Goal: Task Accomplishment & Management: Use online tool/utility

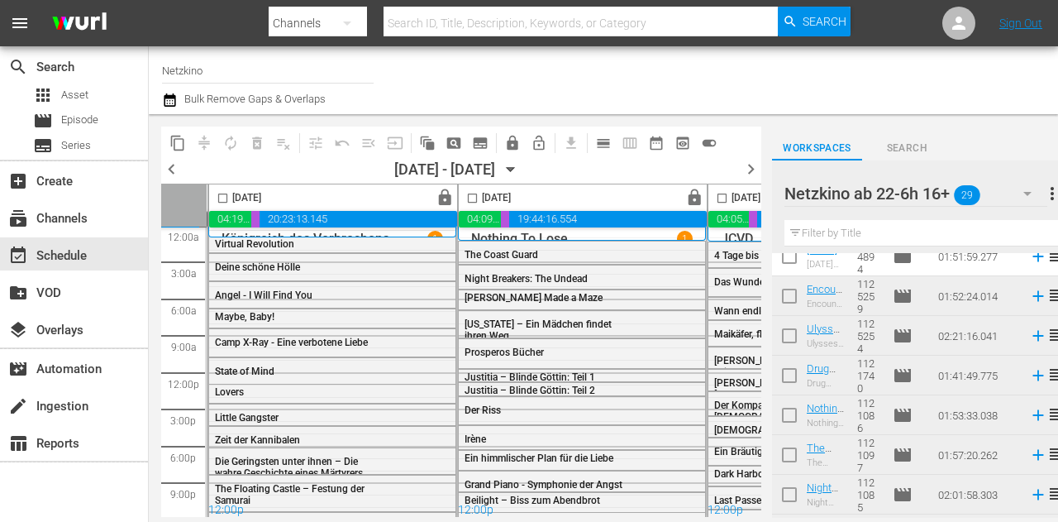
scroll to position [0, 248]
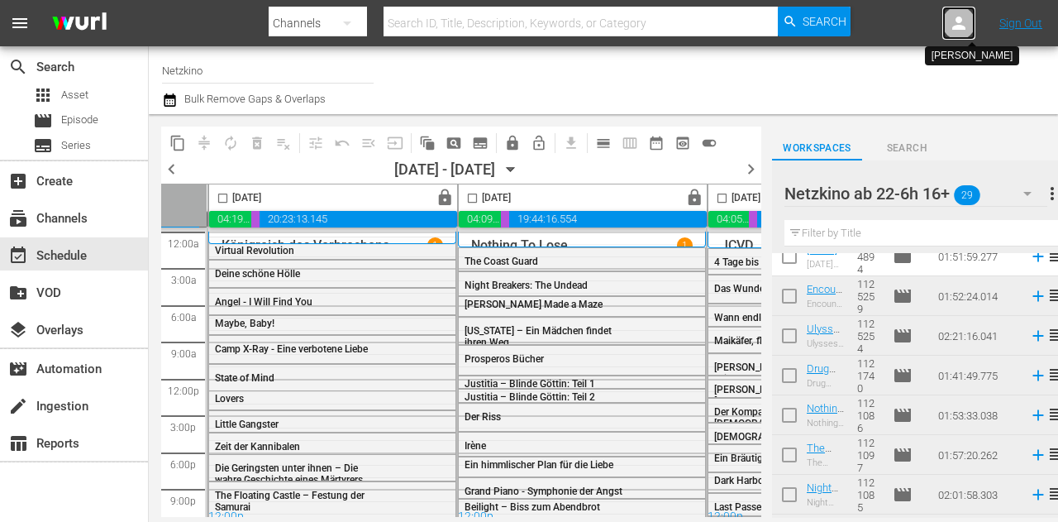
click at [948, 29] on div at bounding box center [959, 23] width 33 height 33
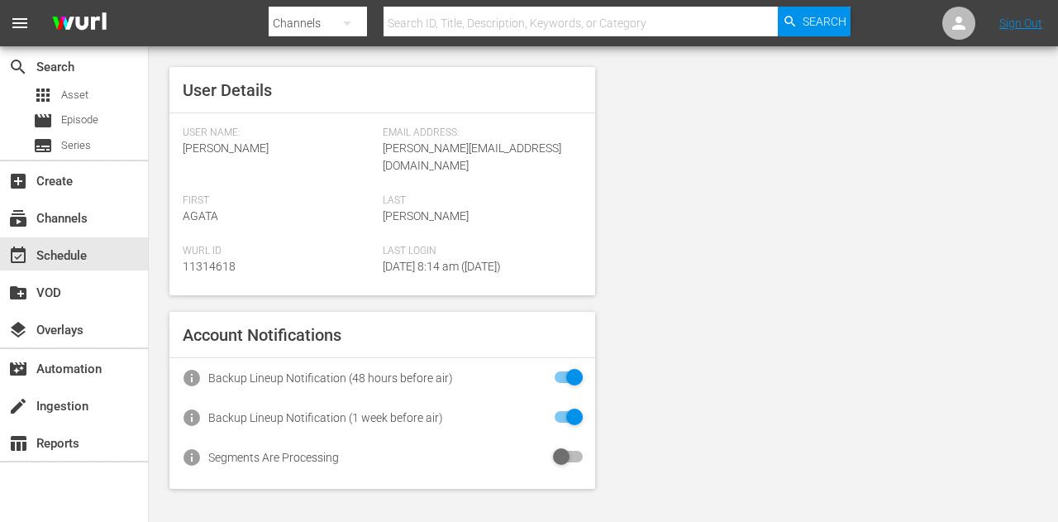
drag, startPoint x: 78, startPoint y: 259, endPoint x: 99, endPoint y: 44, distance: 216.0
click at [78, 259] on div "event_available Schedule" at bounding box center [46, 253] width 93 height 15
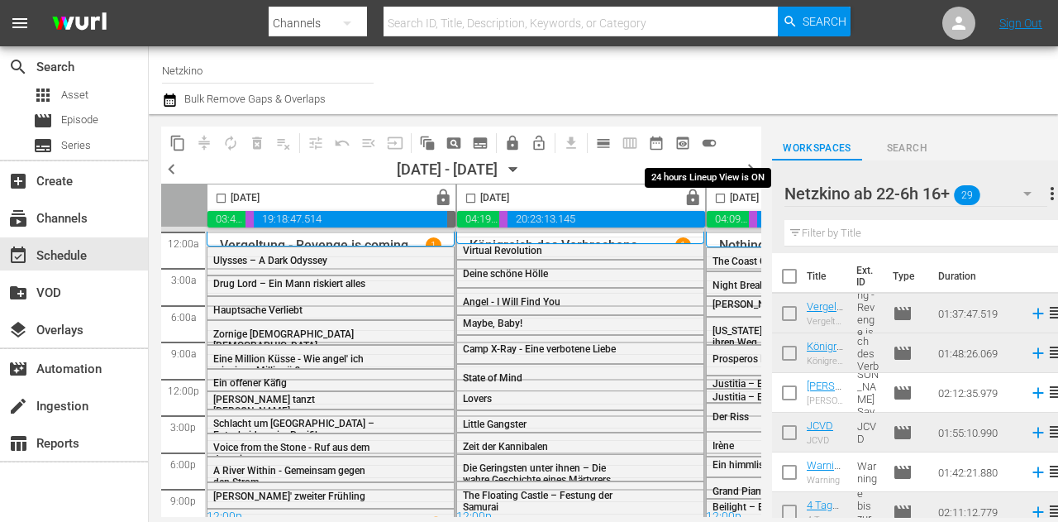
click at [708, 141] on span "toggle_on" at bounding box center [709, 143] width 17 height 17
click at [685, 146] on span "preview_outlined" at bounding box center [683, 143] width 17 height 17
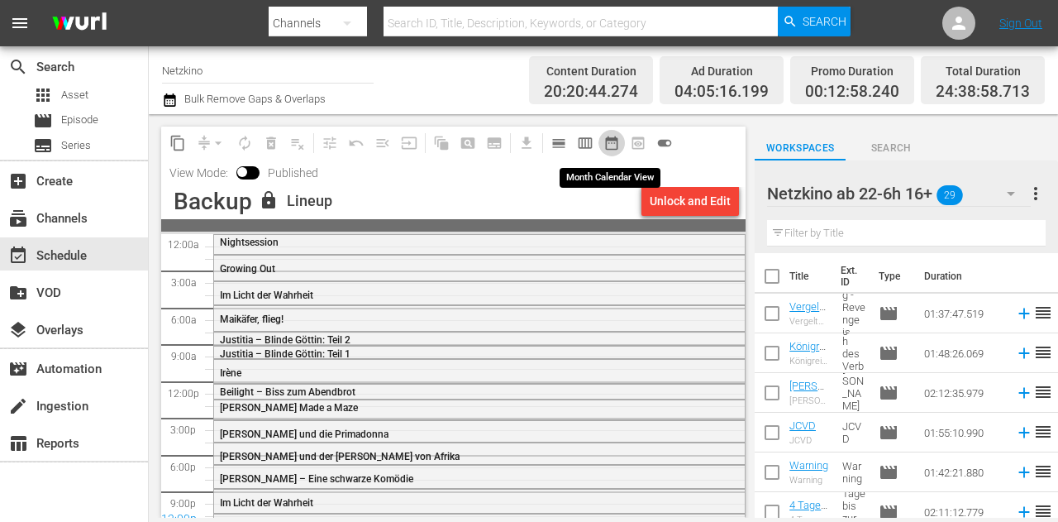
click at [608, 146] on span "date_range_outlined" at bounding box center [612, 143] width 17 height 17
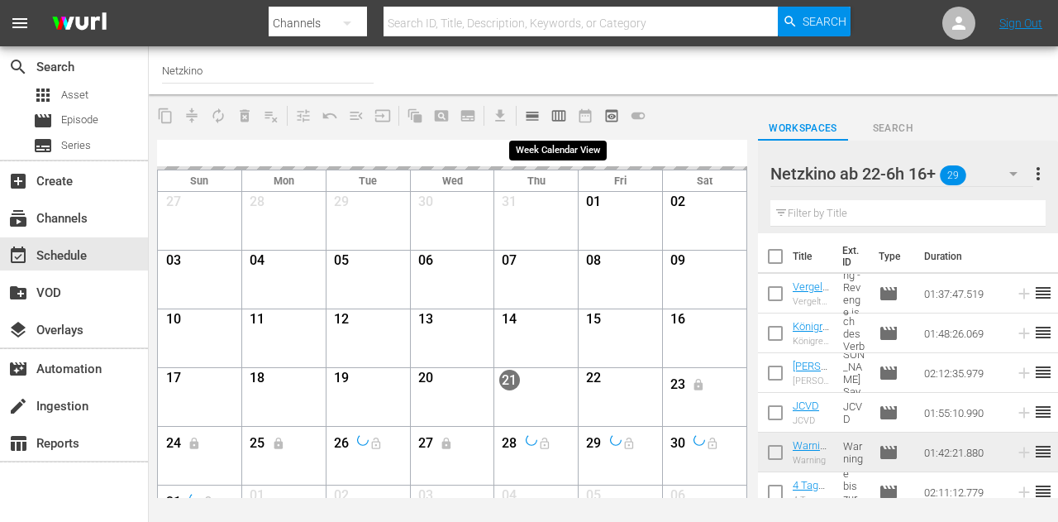
drag, startPoint x: 557, startPoint y: 116, endPoint x: 615, endPoint y: 138, distance: 62.0
click at [559, 115] on span "calendar_view_week_outlined" at bounding box center [559, 115] width 17 height 17
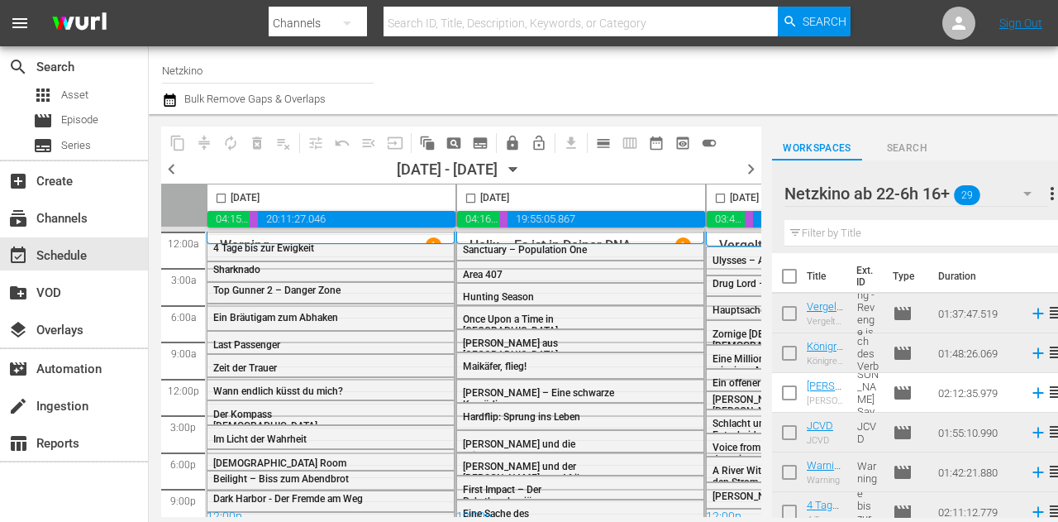
click at [220, 194] on input "checkbox" at bounding box center [221, 201] width 19 height 19
checkbox input "true"
drag, startPoint x: 470, startPoint y: 200, endPoint x: 639, endPoint y: 213, distance: 169.2
click at [471, 200] on input "checkbox" at bounding box center [470, 201] width 19 height 19
checkbox input "true"
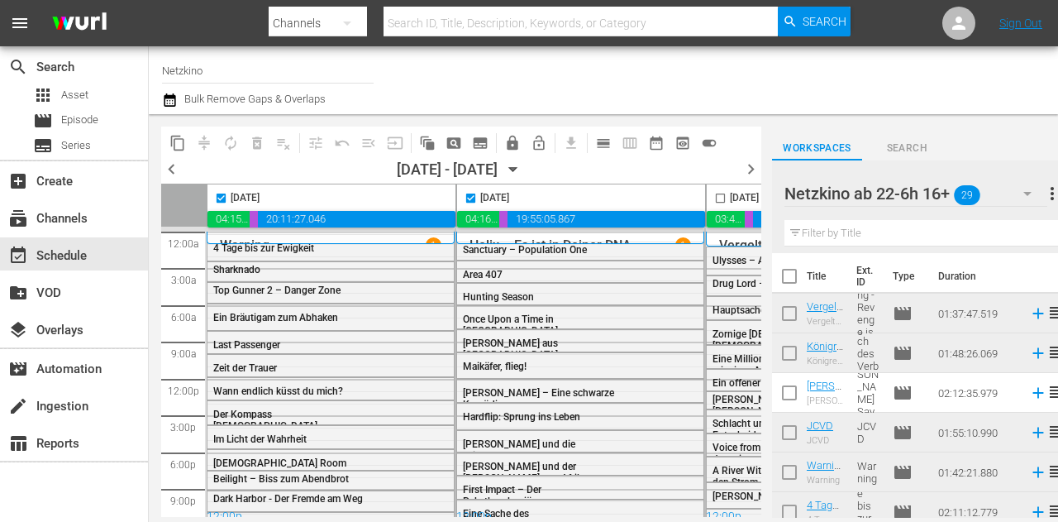
drag, startPoint x: 716, startPoint y: 201, endPoint x: 698, endPoint y: 195, distance: 19.1
click at [716, 197] on input "checkbox" at bounding box center [720, 201] width 19 height 19
checkbox input "true"
drag, startPoint x: 473, startPoint y: 197, endPoint x: 485, endPoint y: 217, distance: 23.7
click at [474, 198] on input "checkbox" at bounding box center [470, 201] width 19 height 19
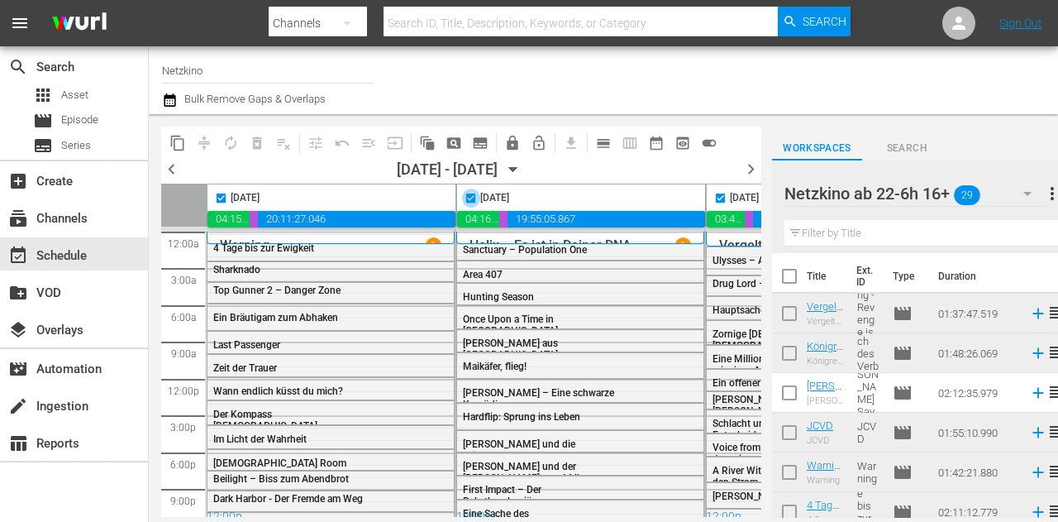
checkbox input "false"
click at [217, 196] on input "checkbox" at bounding box center [221, 201] width 19 height 19
checkbox input "false"
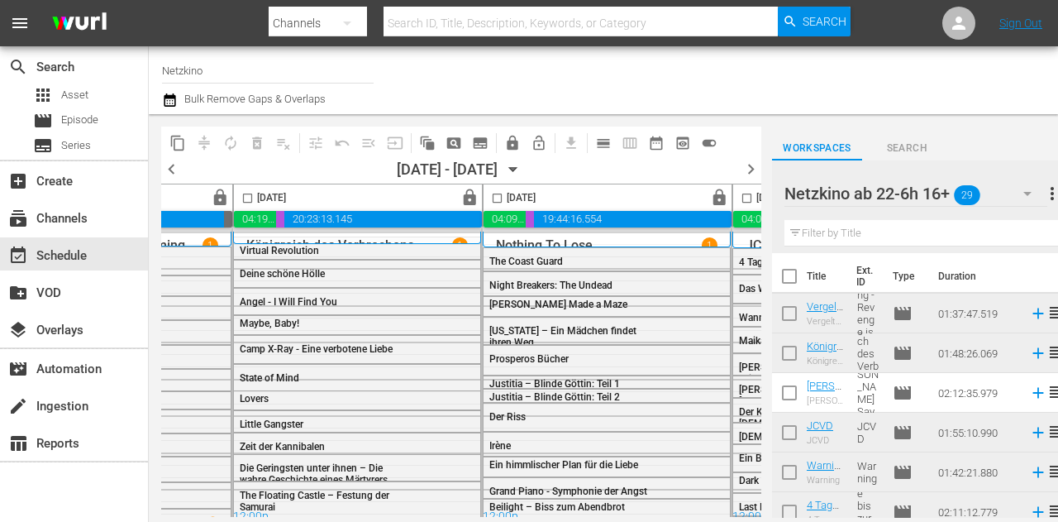
scroll to position [0, 407]
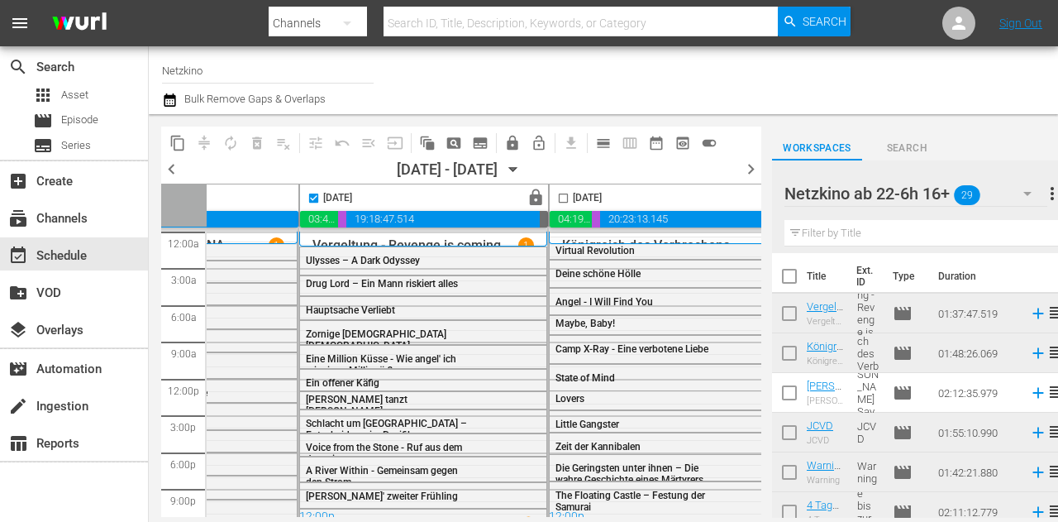
click at [561, 199] on input "checkbox" at bounding box center [563, 201] width 19 height 19
checkbox input "true"
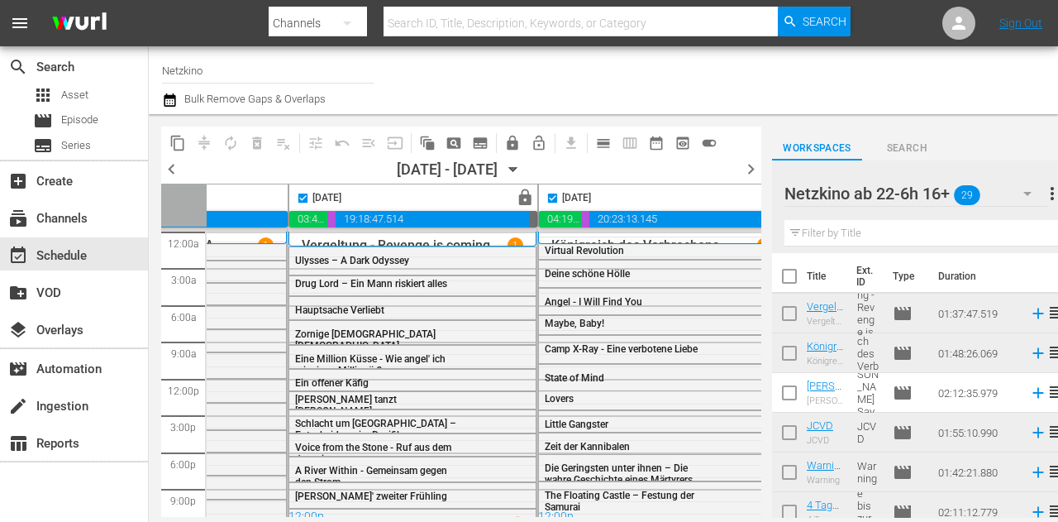
scroll to position [0, 408]
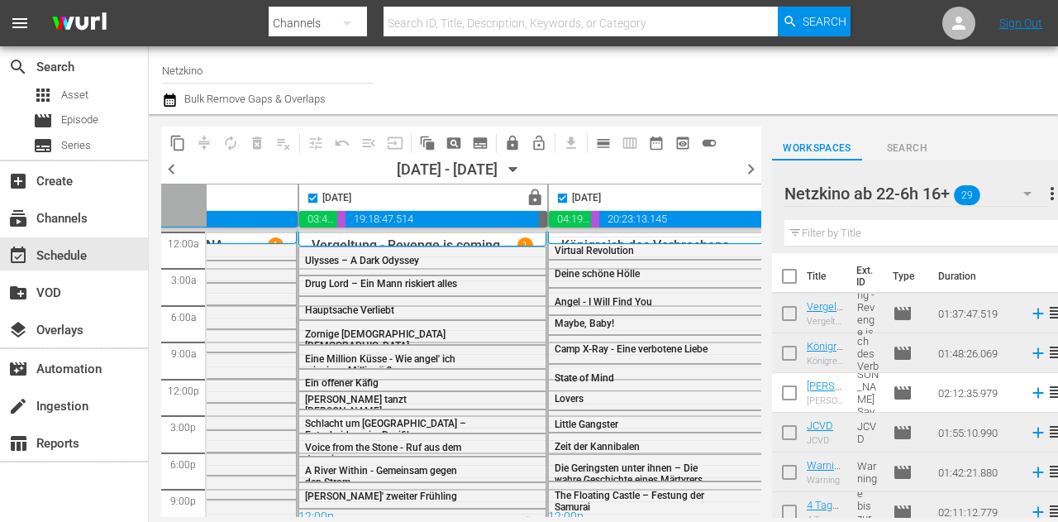
click at [311, 197] on input "checkbox" at bounding box center [312, 201] width 19 height 19
checkbox input "false"
click at [554, 195] on input "checkbox" at bounding box center [562, 201] width 19 height 19
checkbox input "false"
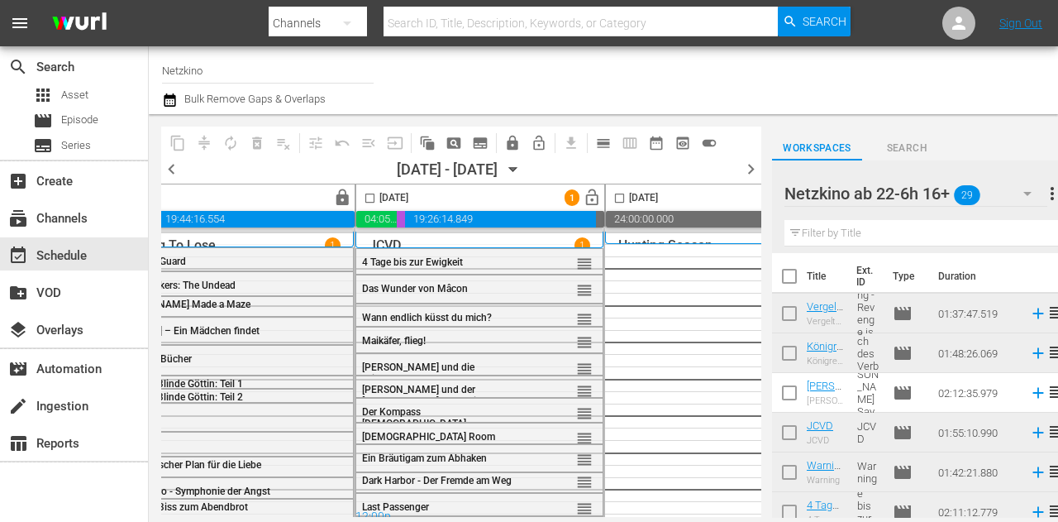
scroll to position [0, 1045]
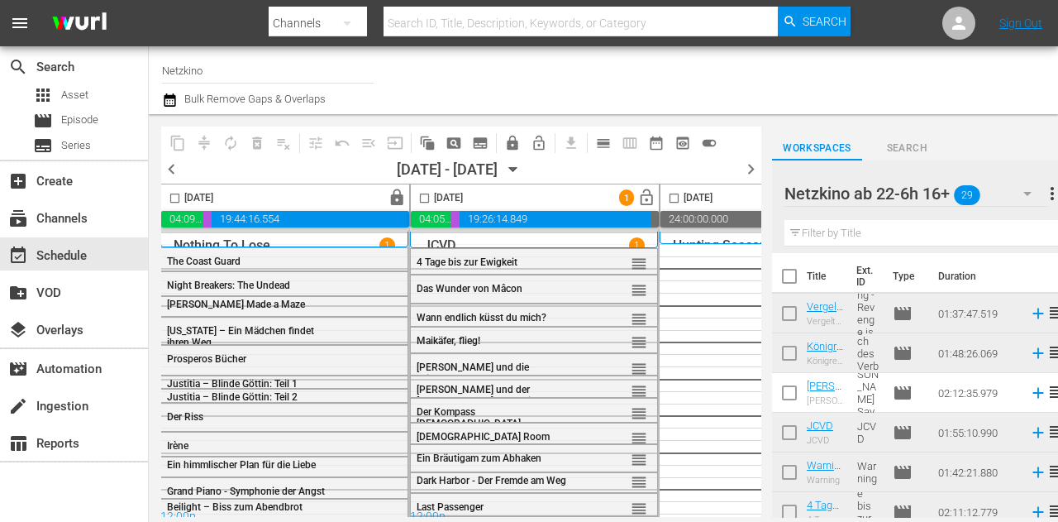
click at [418, 194] on input "checkbox" at bounding box center [424, 201] width 19 height 19
checkbox input "true"
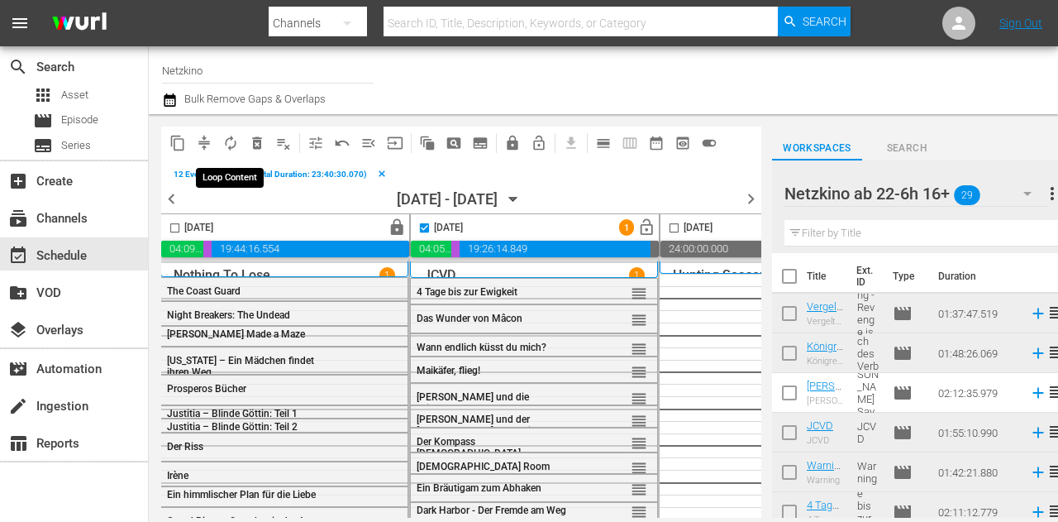
click at [232, 145] on span "autorenew_outlined" at bounding box center [230, 143] width 17 height 17
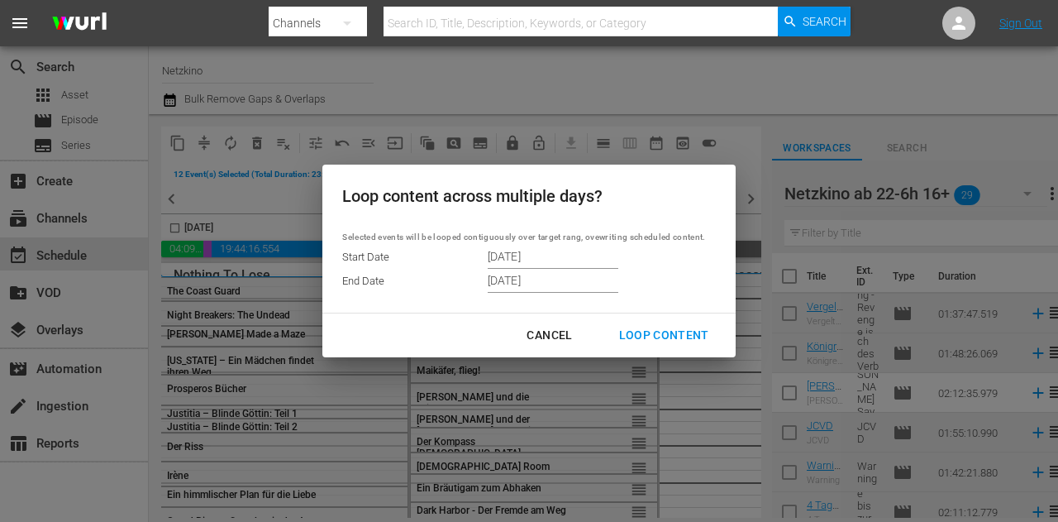
click at [556, 257] on input "[DATE]" at bounding box center [553, 256] width 131 height 25
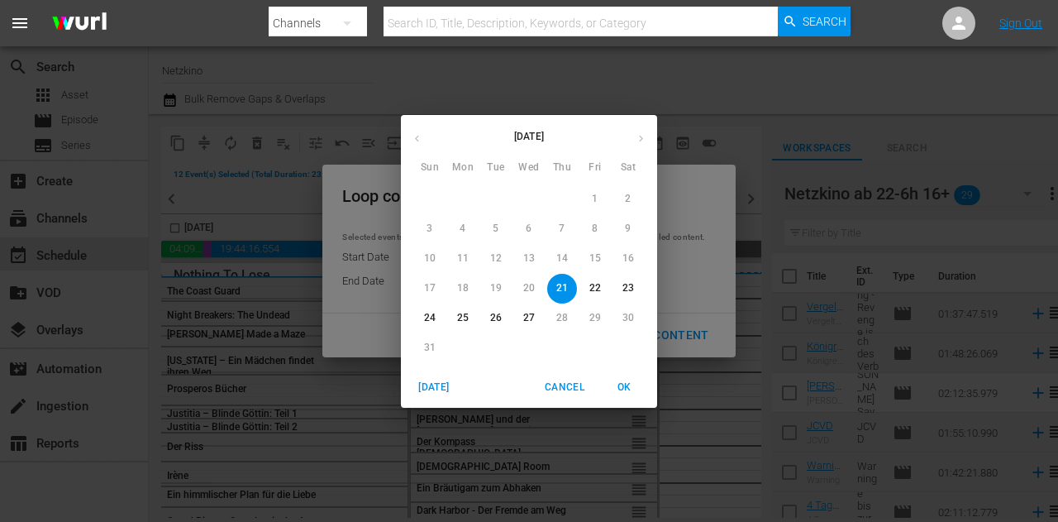
click at [525, 322] on p "27" at bounding box center [529, 318] width 12 height 14
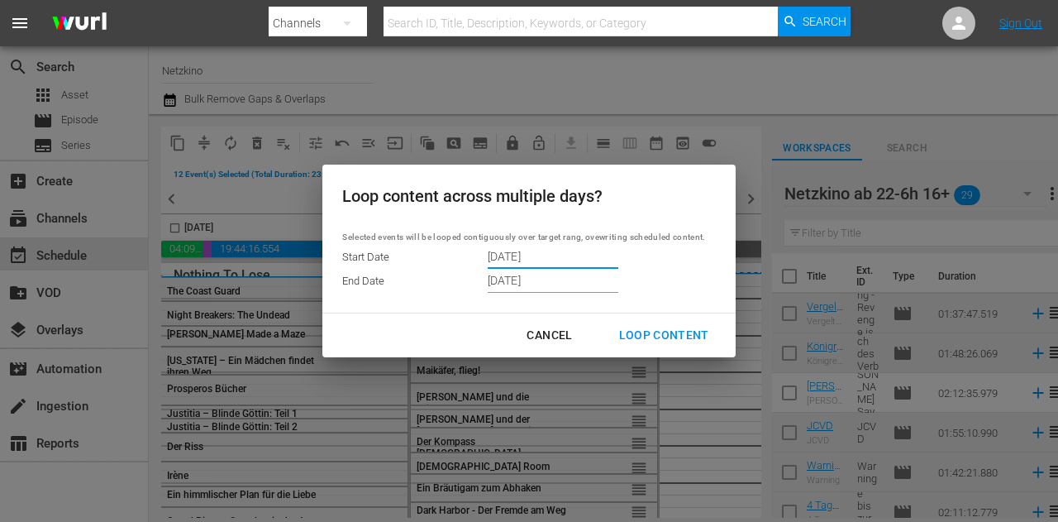
click at [554, 279] on input "[DATE]" at bounding box center [553, 281] width 131 height 25
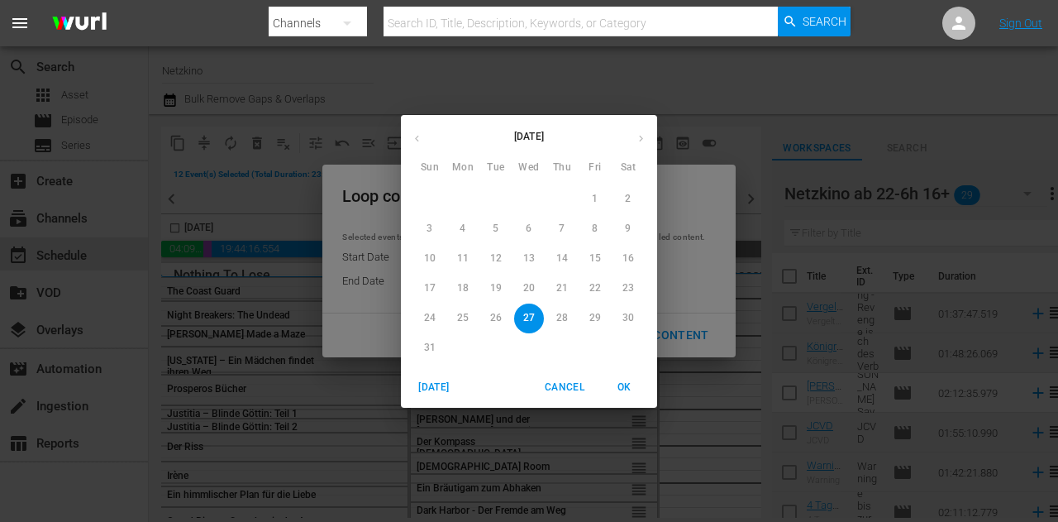
click at [570, 316] on div "28" at bounding box center [562, 318] width 33 height 30
click at [562, 317] on div "28" at bounding box center [562, 318] width 33 height 30
click at [566, 319] on div "28" at bounding box center [562, 318] width 33 height 30
click at [553, 385] on span "Cancel" at bounding box center [565, 387] width 40 height 17
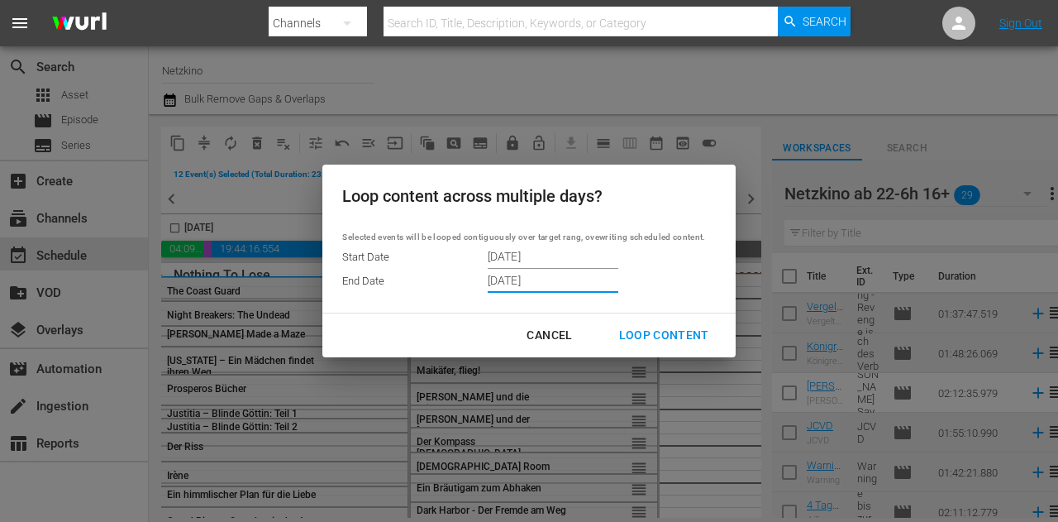
click at [555, 284] on input "[DATE]" at bounding box center [553, 281] width 131 height 25
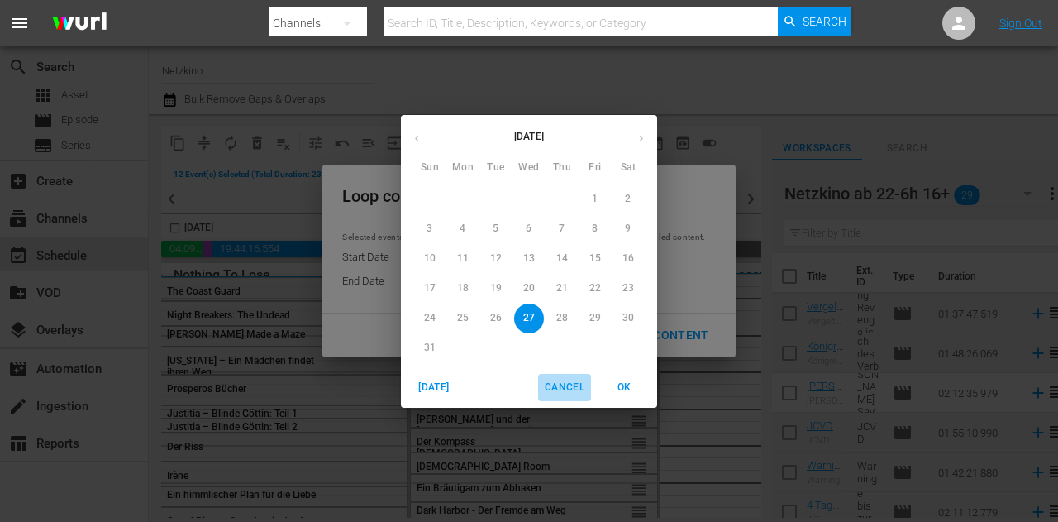
click at [565, 393] on span "Cancel" at bounding box center [565, 387] width 40 height 17
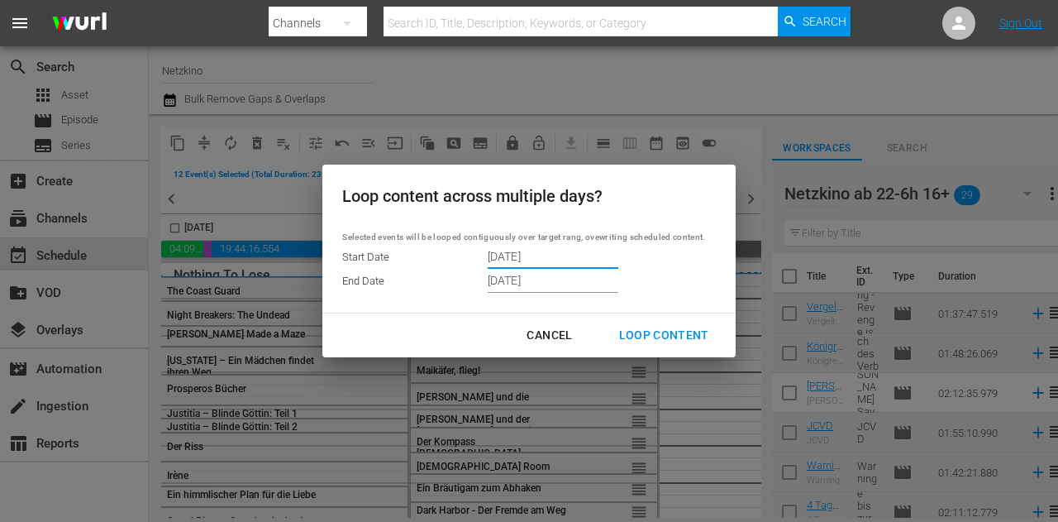
click at [549, 262] on input "[DATE]" at bounding box center [553, 256] width 131 height 25
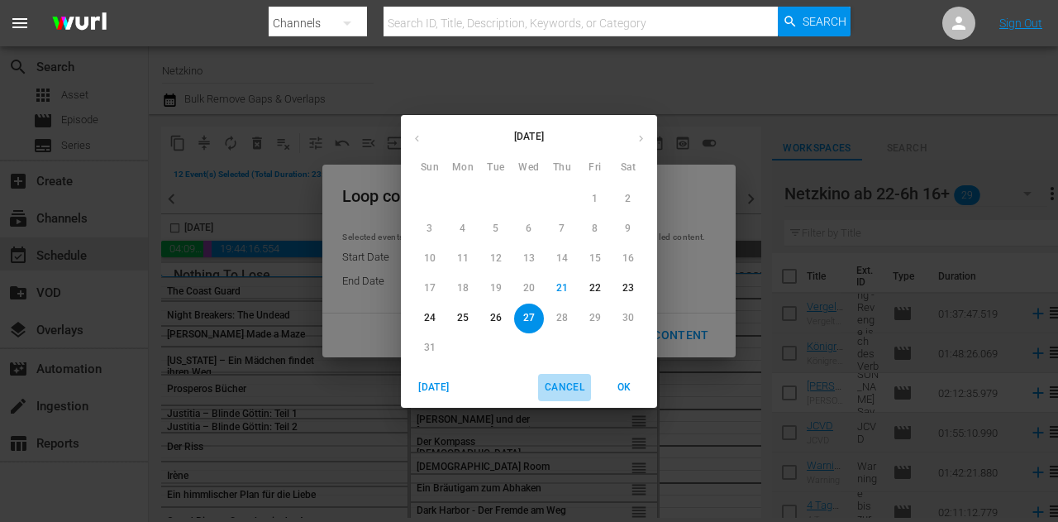
click at [572, 386] on span "Cancel" at bounding box center [565, 387] width 40 height 17
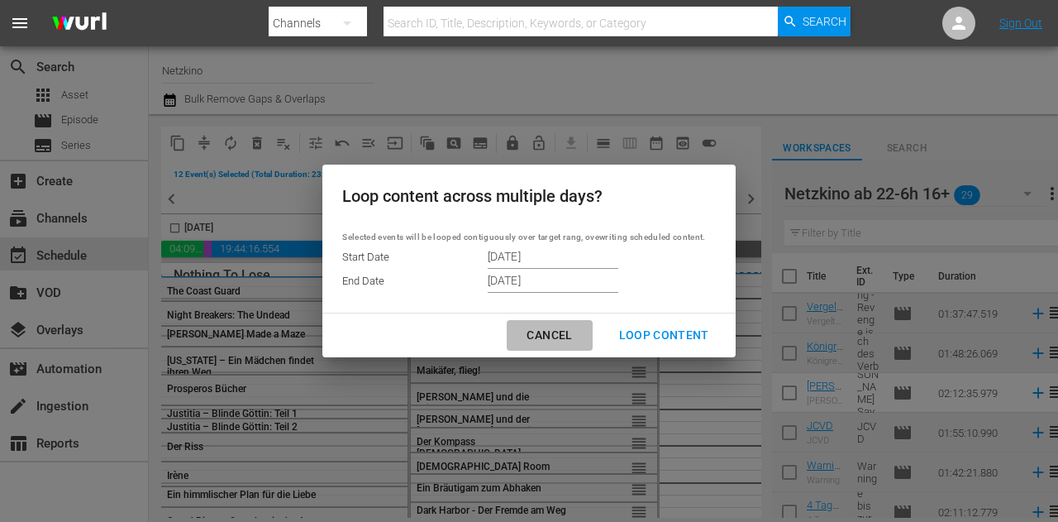
click at [550, 340] on div "Cancel" at bounding box center [549, 335] width 72 height 21
type input "[DATE]"
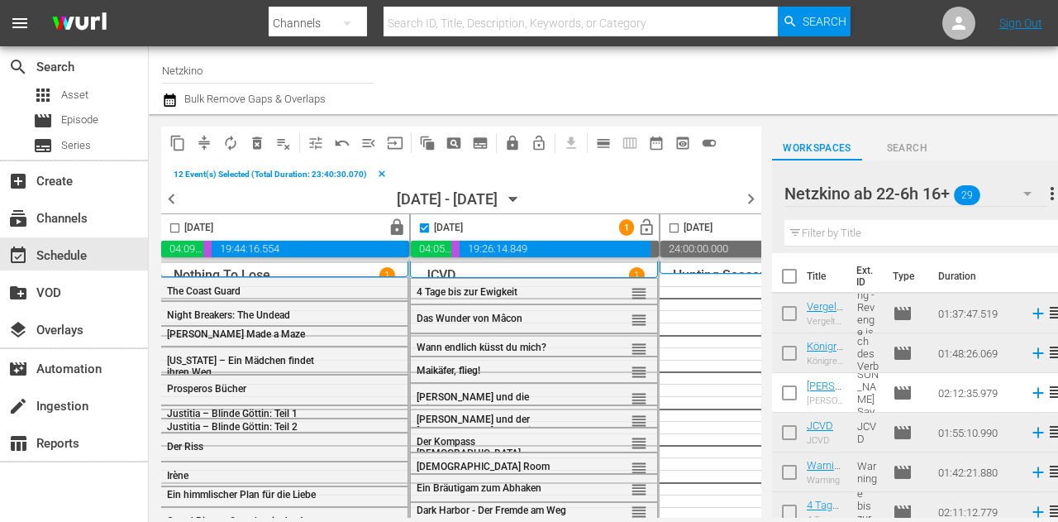
click at [421, 229] on input "checkbox" at bounding box center [424, 231] width 19 height 19
checkbox input "false"
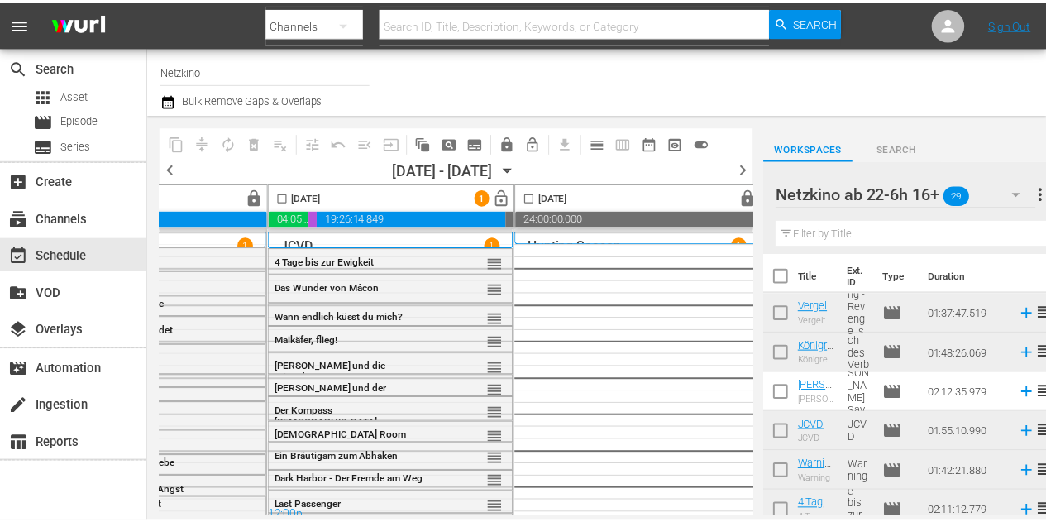
scroll to position [0, 1199]
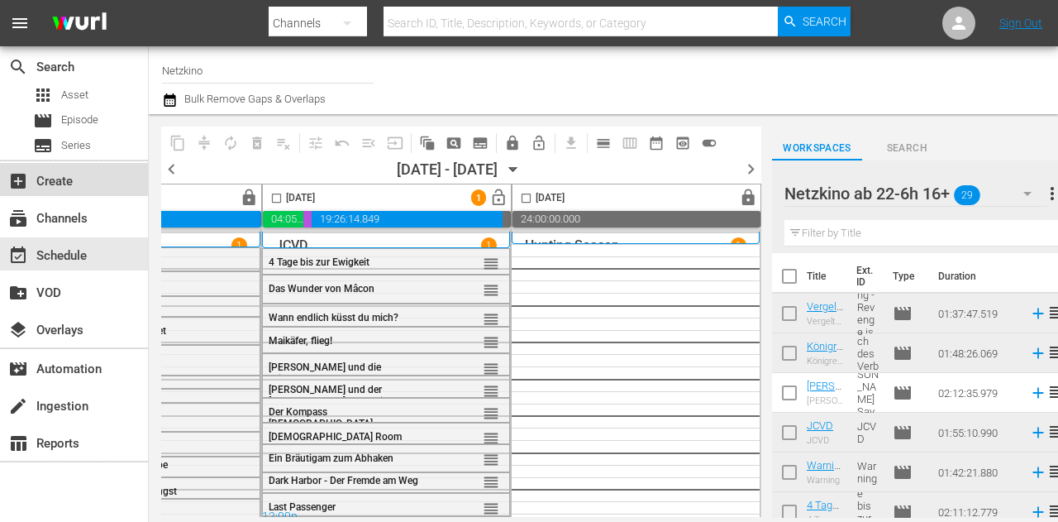
click at [66, 177] on div "add_box Create" at bounding box center [46, 178] width 93 height 15
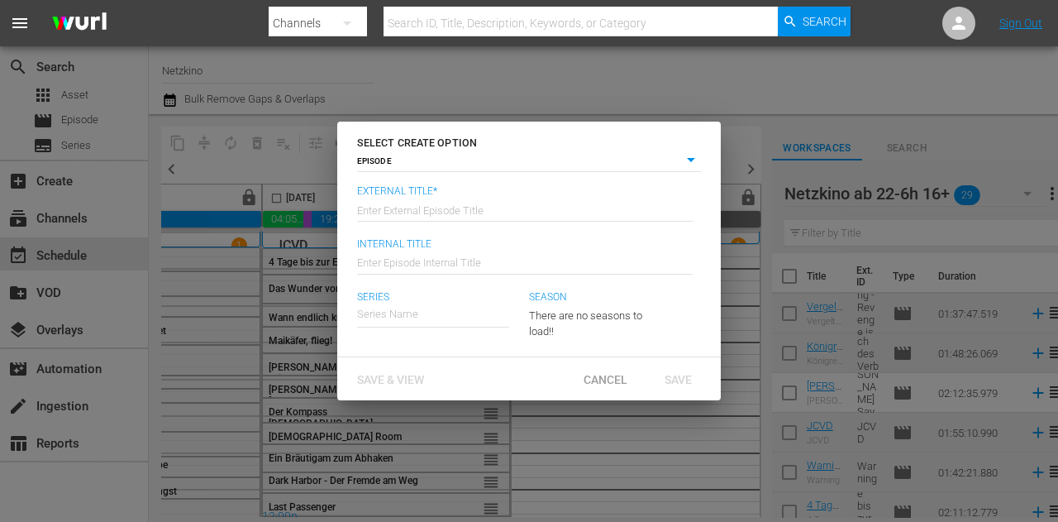
click at [689, 161] on body "menu Search By Channels Search ID, Title, Description, Keywords, or Category Se…" at bounding box center [529, 261] width 1058 height 522
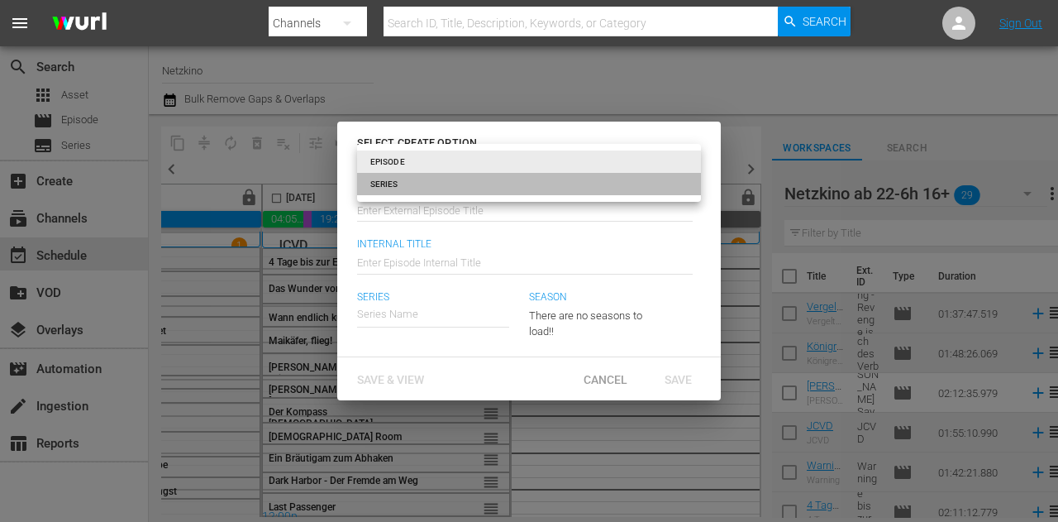
click at [408, 179] on li "SERIES" at bounding box center [529, 184] width 344 height 22
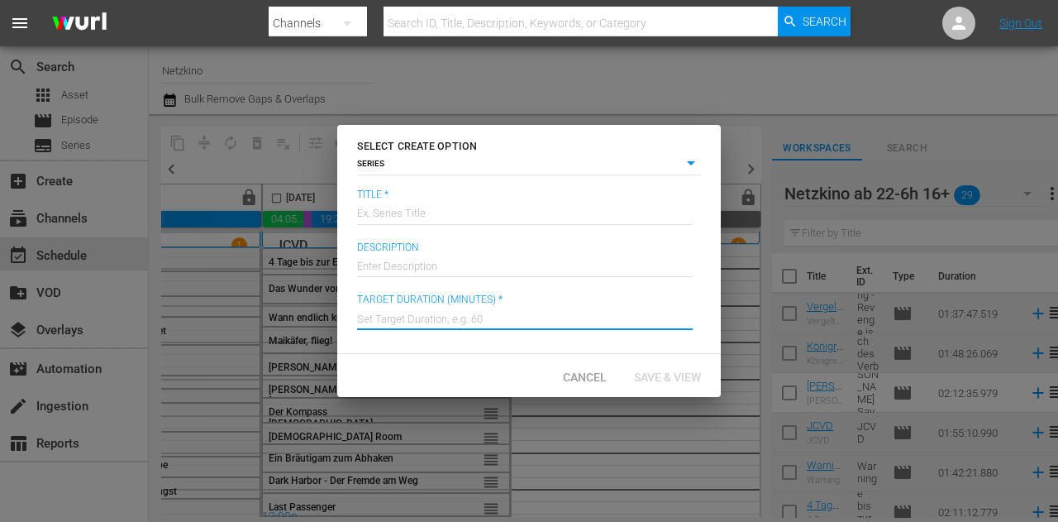
click at [421, 327] on input "text" at bounding box center [525, 317] width 336 height 40
click at [584, 378] on span "Cancel" at bounding box center [585, 376] width 70 height 13
type input "episode"
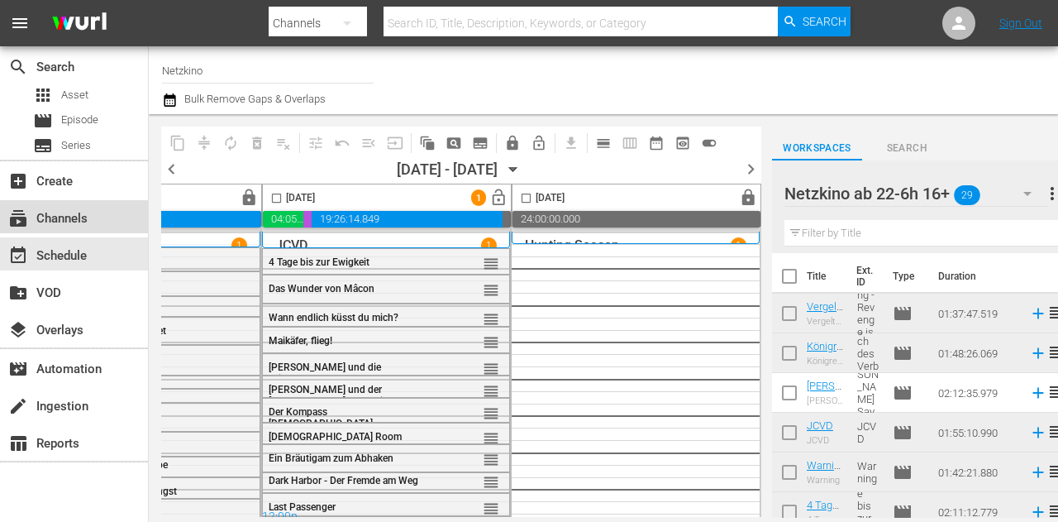
click at [63, 216] on div "subscriptions Channels" at bounding box center [46, 215] width 93 height 15
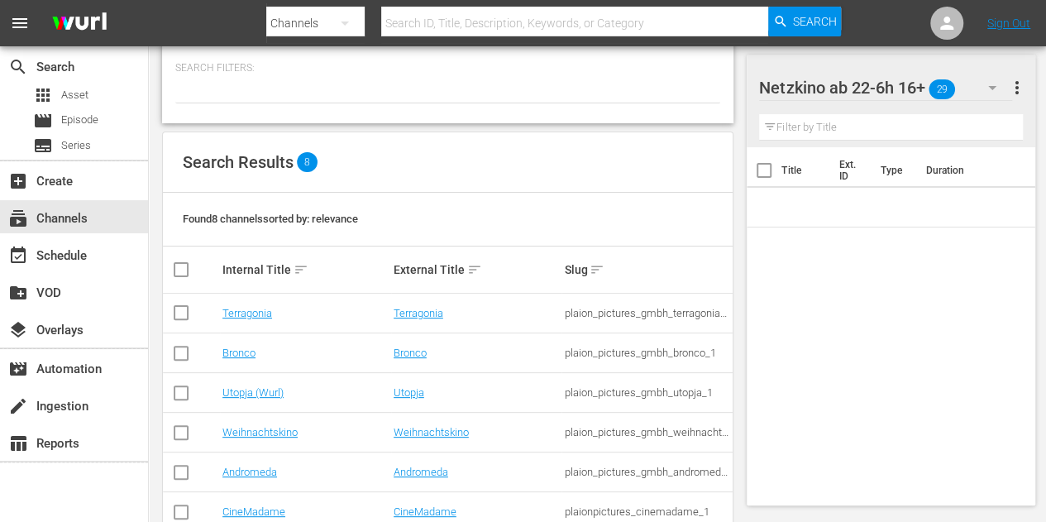
scroll to position [199, 0]
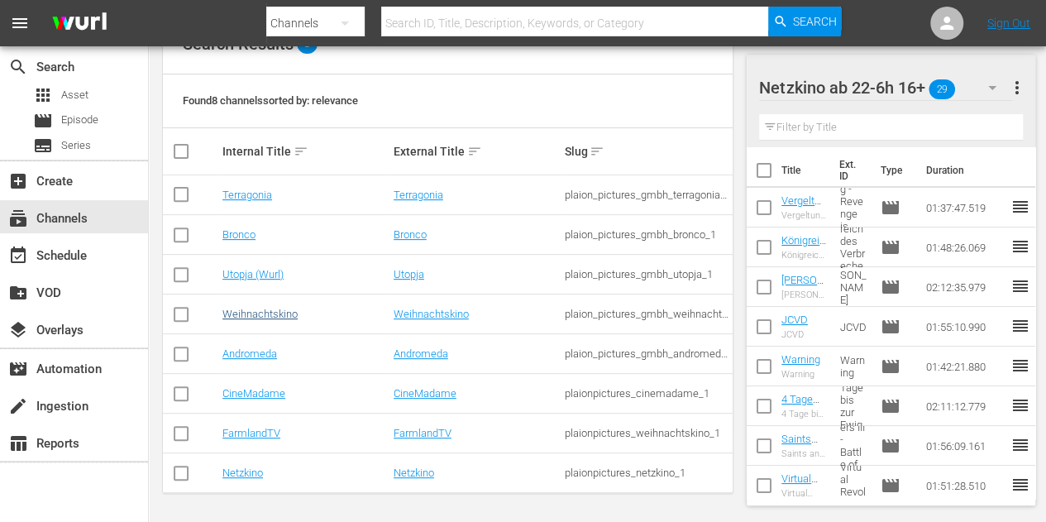
click at [263, 321] on td "Weihnachtskino" at bounding box center [305, 314] width 171 height 40
click at [270, 312] on link "Weihnachtskino" at bounding box center [259, 314] width 75 height 12
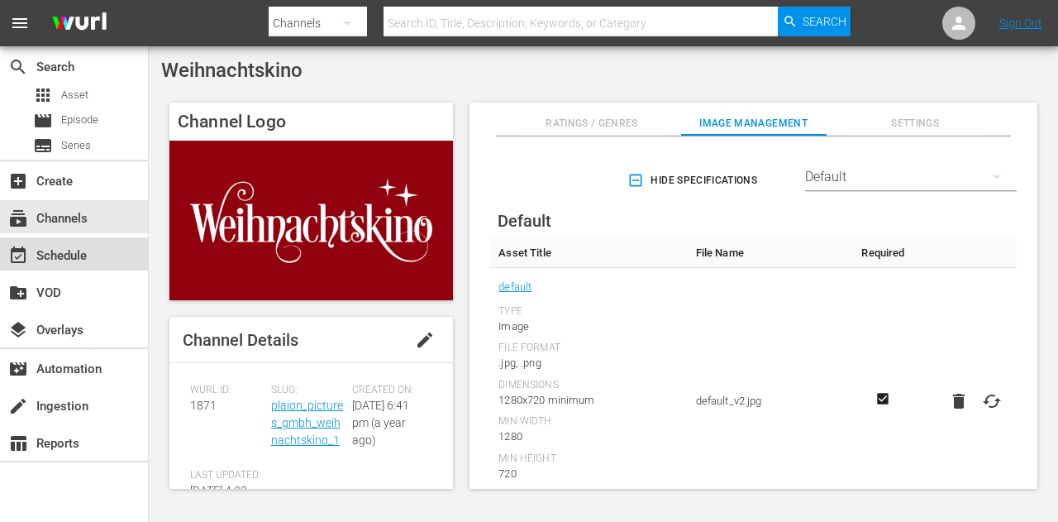
click at [52, 251] on div "event_available Schedule" at bounding box center [46, 253] width 93 height 15
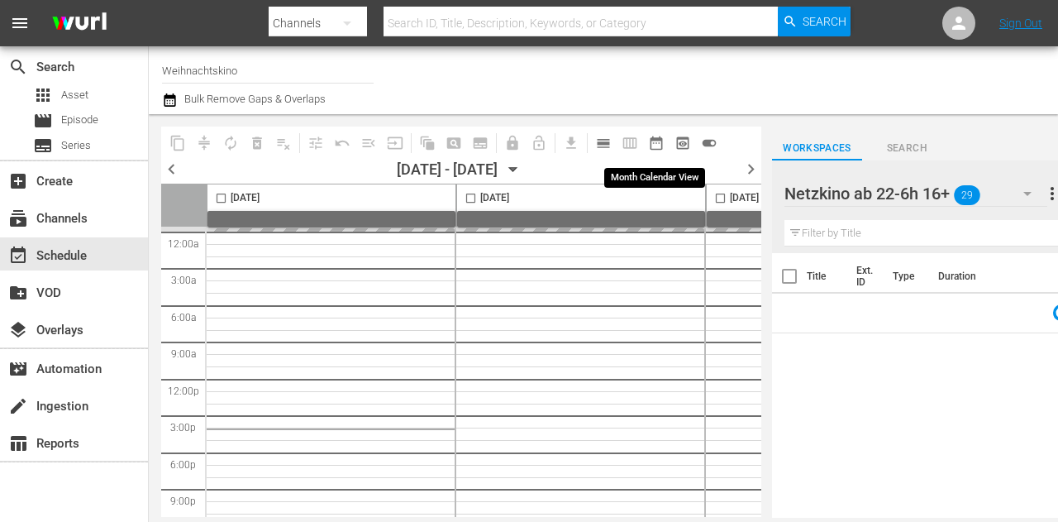
click at [661, 142] on span "date_range_outlined" at bounding box center [656, 143] width 17 height 17
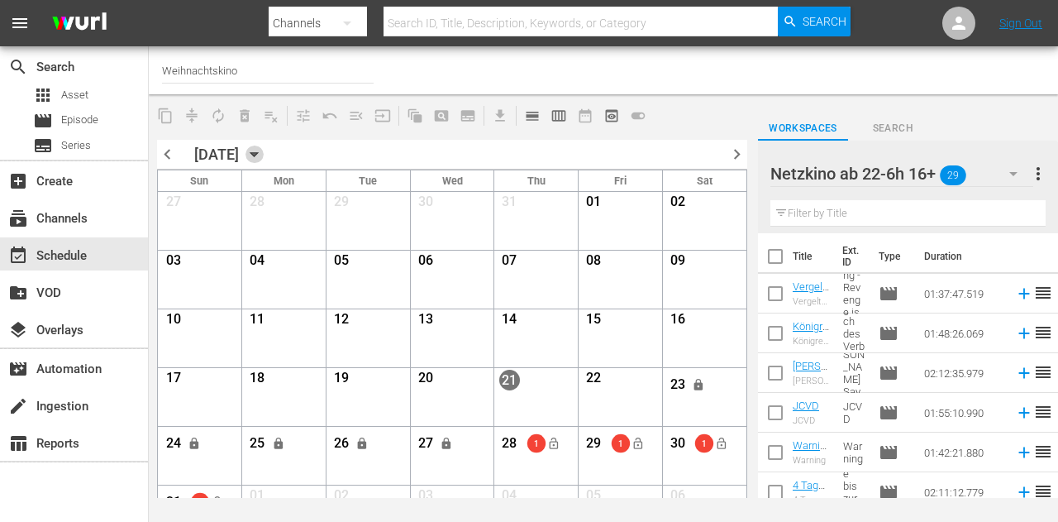
click at [258, 155] on icon "button" at bounding box center [254, 155] width 7 height 4
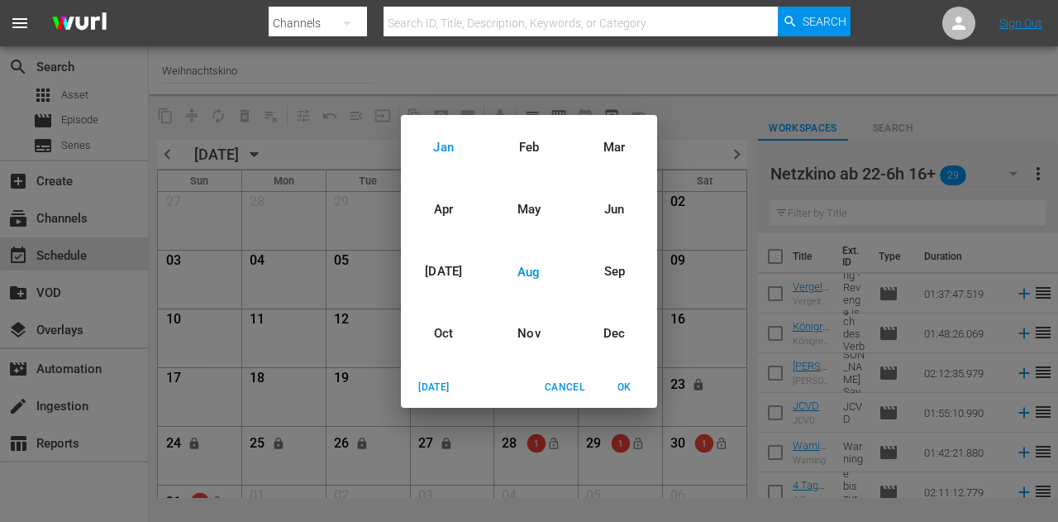
click at [441, 142] on div "Jan" at bounding box center [443, 148] width 85 height 62
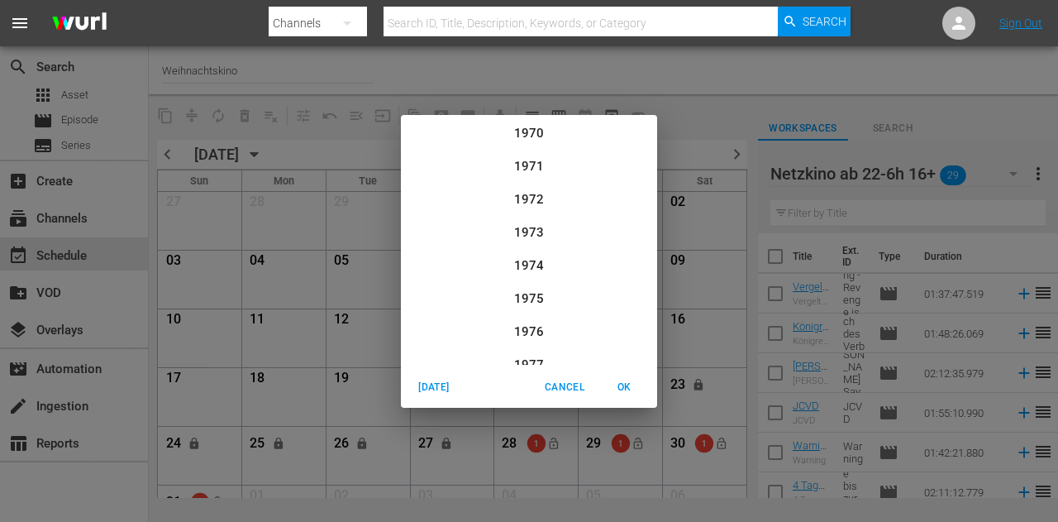
scroll to position [1720, 0]
click at [527, 198] on div "2024" at bounding box center [529, 199] width 256 height 33
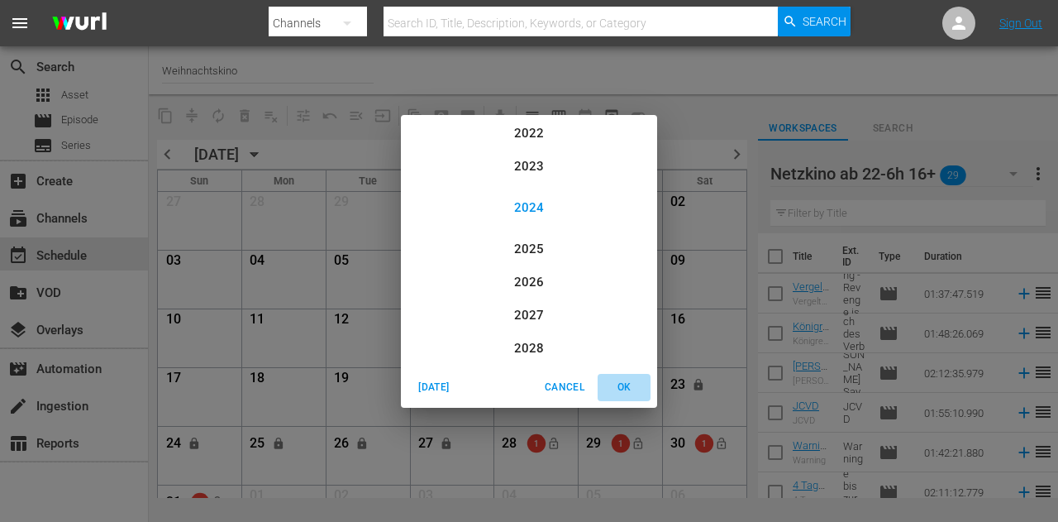
click at [628, 386] on span "OK" at bounding box center [624, 387] width 40 height 17
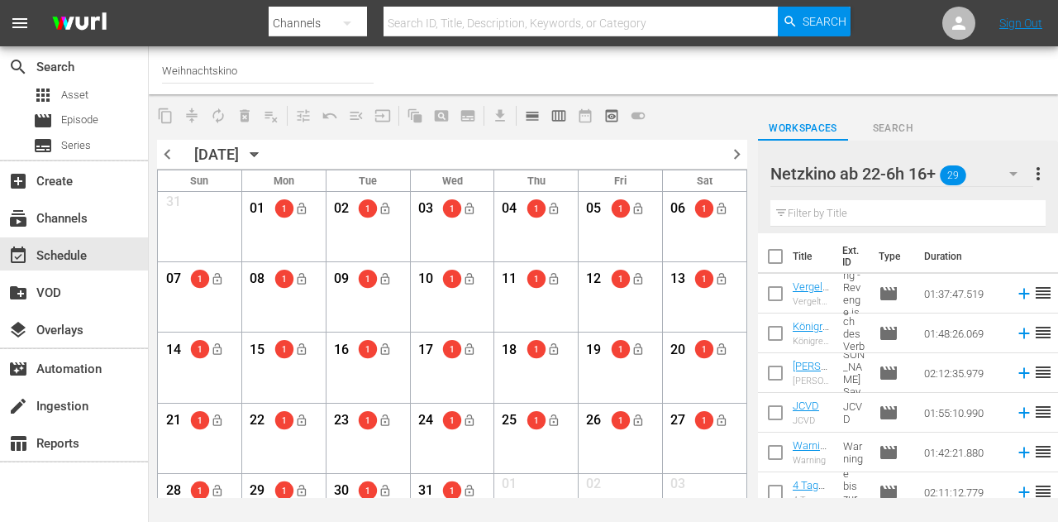
click at [264, 158] on icon "button" at bounding box center [255, 155] width 18 height 18
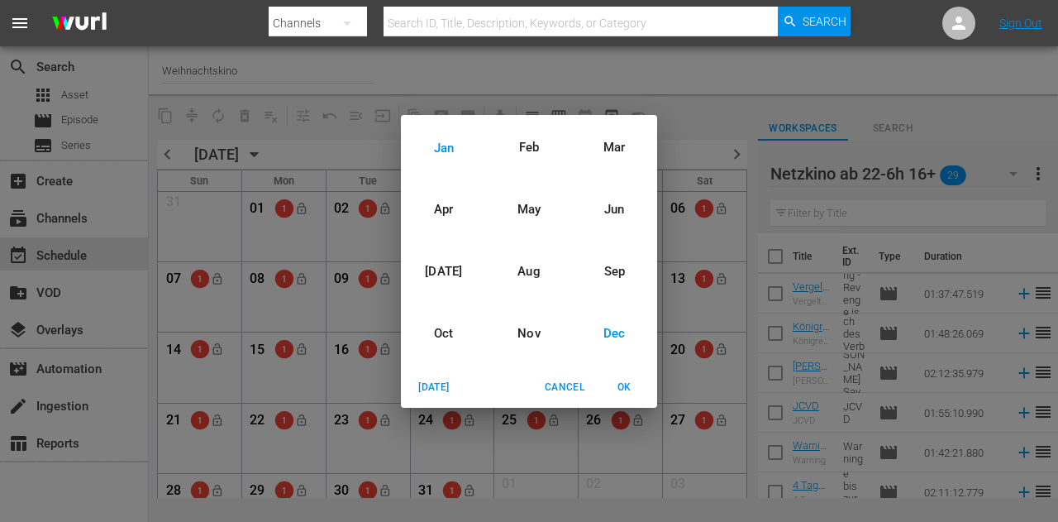
click at [620, 332] on div "Dec" at bounding box center [614, 334] width 85 height 62
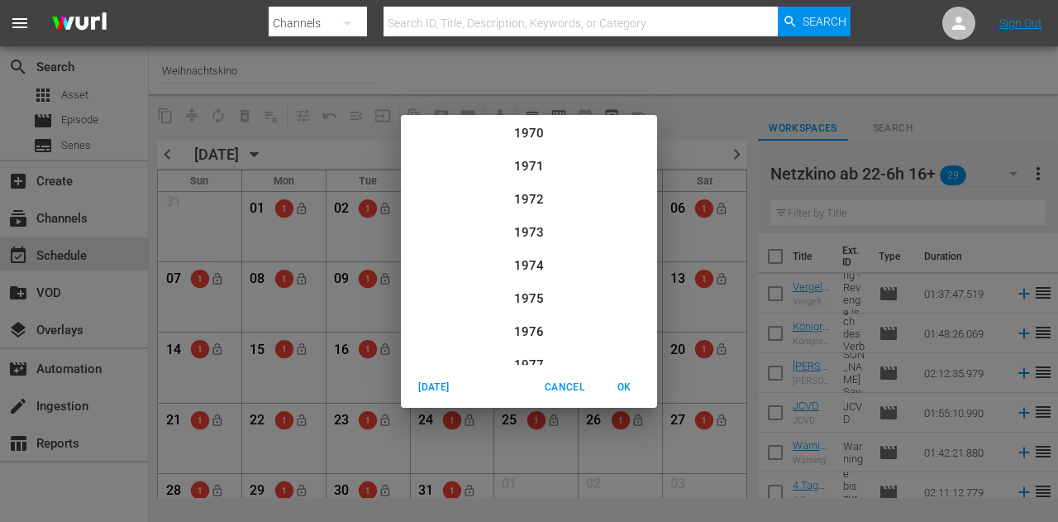
scroll to position [1687, 0]
click at [626, 389] on span "OK" at bounding box center [624, 387] width 40 height 17
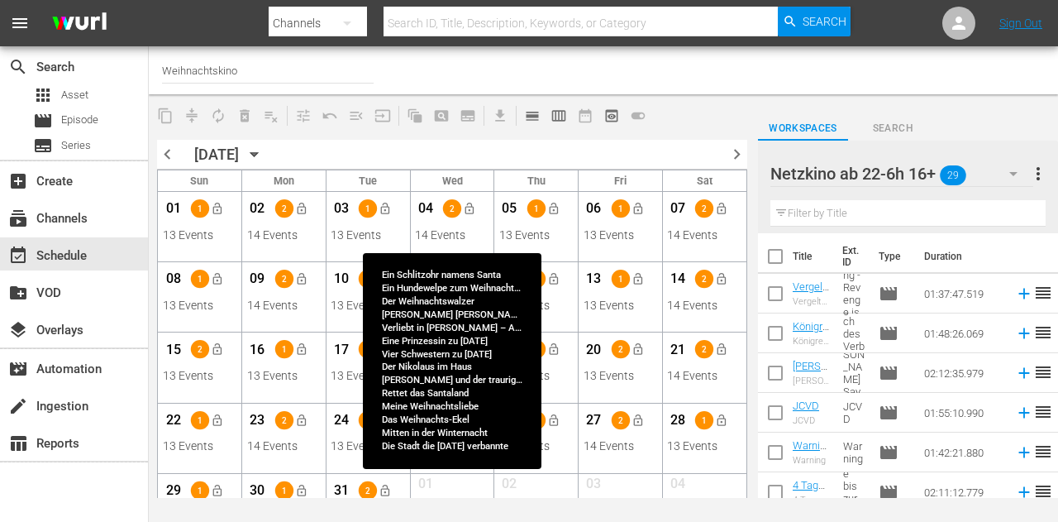
click at [446, 221] on div "2 lock_open" at bounding box center [460, 208] width 34 height 27
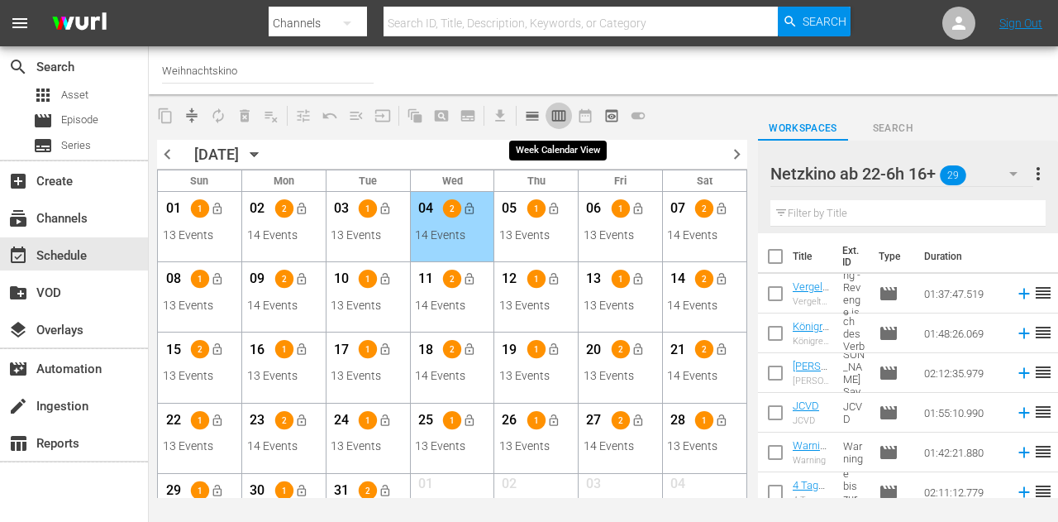
click at [554, 117] on span "calendar_view_week_outlined" at bounding box center [559, 115] width 17 height 17
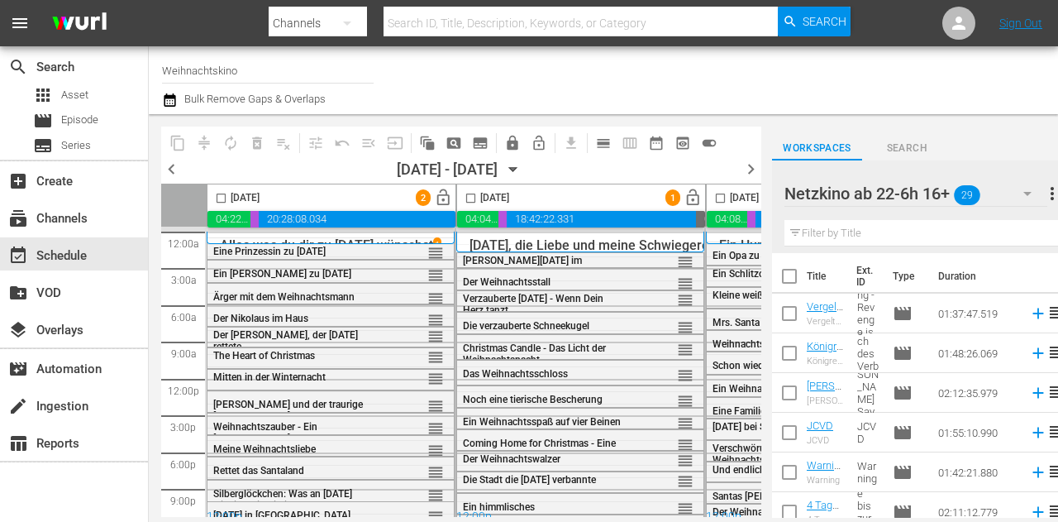
click at [469, 198] on input "checkbox" at bounding box center [470, 201] width 19 height 19
checkbox input "true"
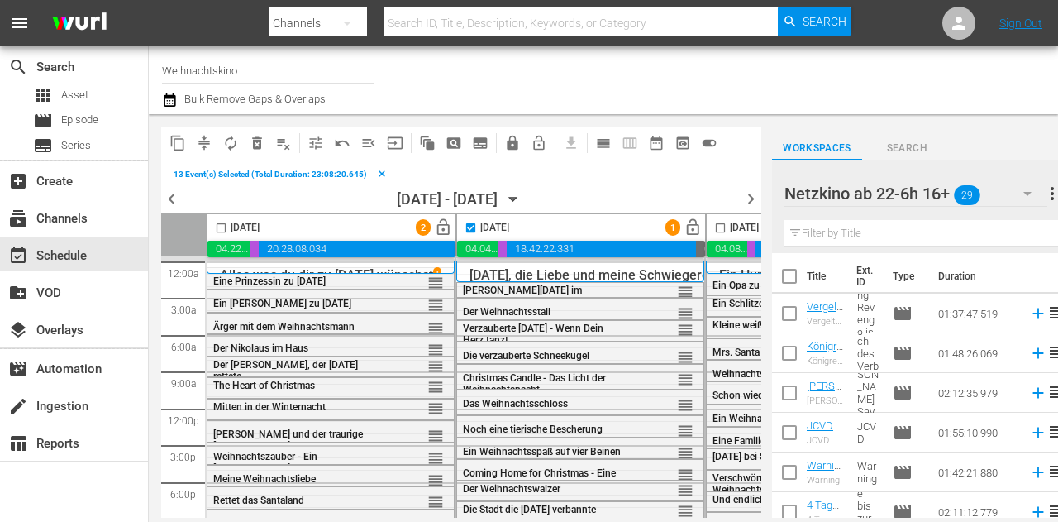
drag, startPoint x: 223, startPoint y: 228, endPoint x: 605, endPoint y: 231, distance: 382.0
click at [223, 227] on input "checkbox" at bounding box center [221, 231] width 19 height 19
checkbox input "true"
click at [719, 229] on input "checkbox" at bounding box center [720, 231] width 19 height 19
checkbox input "true"
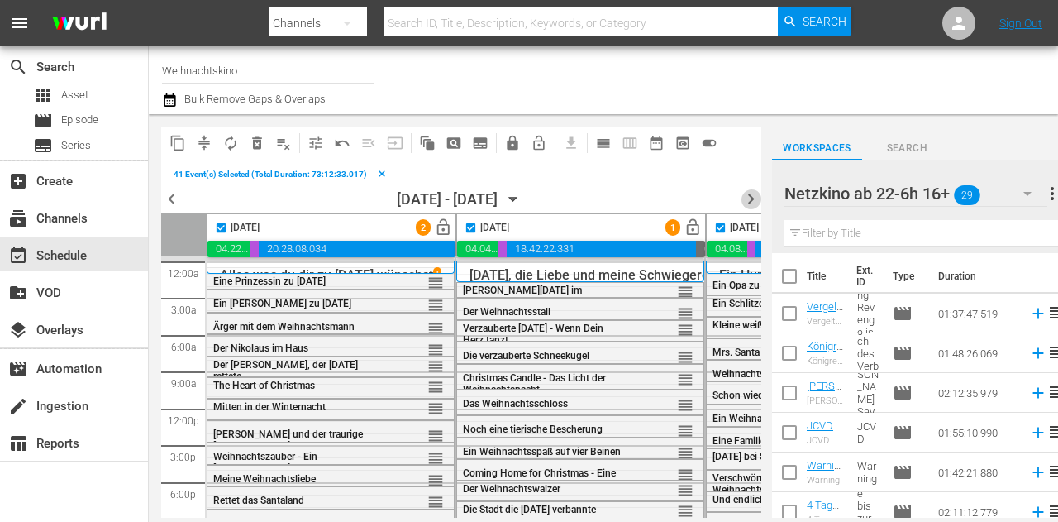
click at [751, 201] on span "chevron_right" at bounding box center [751, 199] width 21 height 21
checkbox input "false"
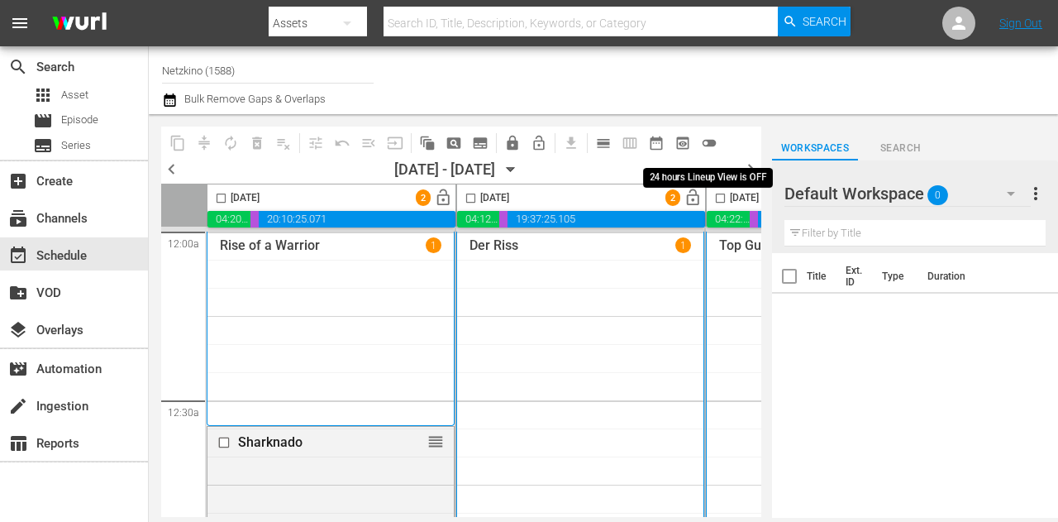
click at [709, 142] on span "toggle_off" at bounding box center [709, 143] width 17 height 17
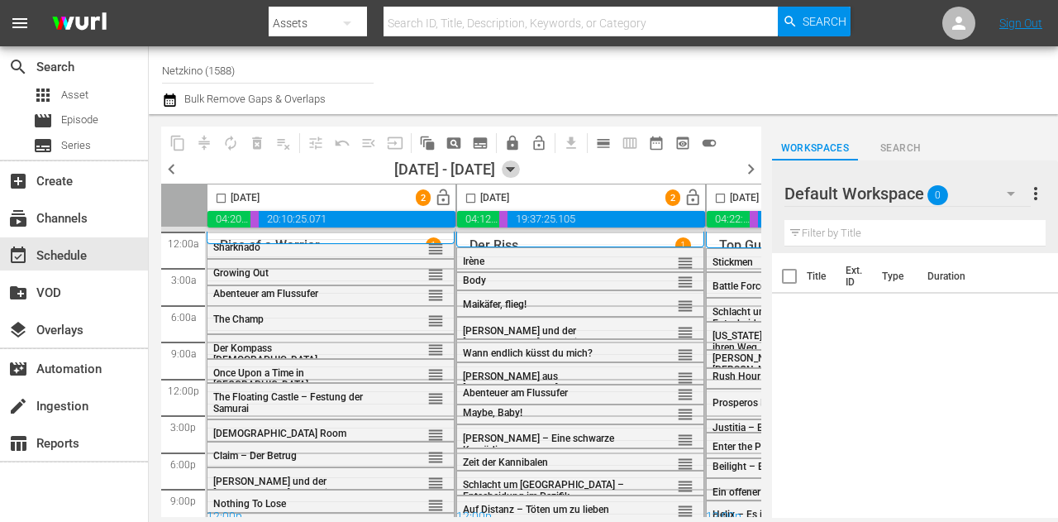
click at [520, 169] on icon "button" at bounding box center [511, 169] width 18 height 18
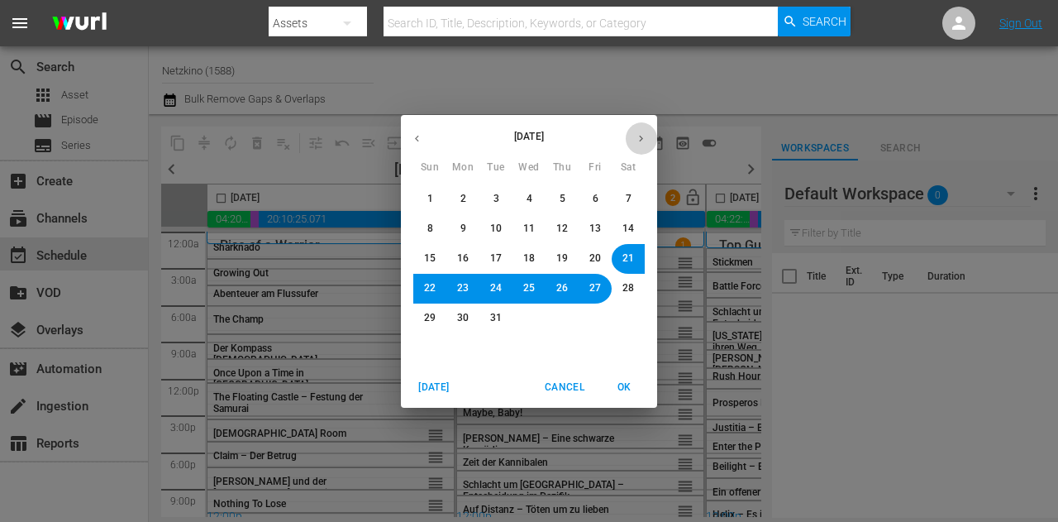
click at [633, 135] on button "button" at bounding box center [641, 138] width 32 height 32
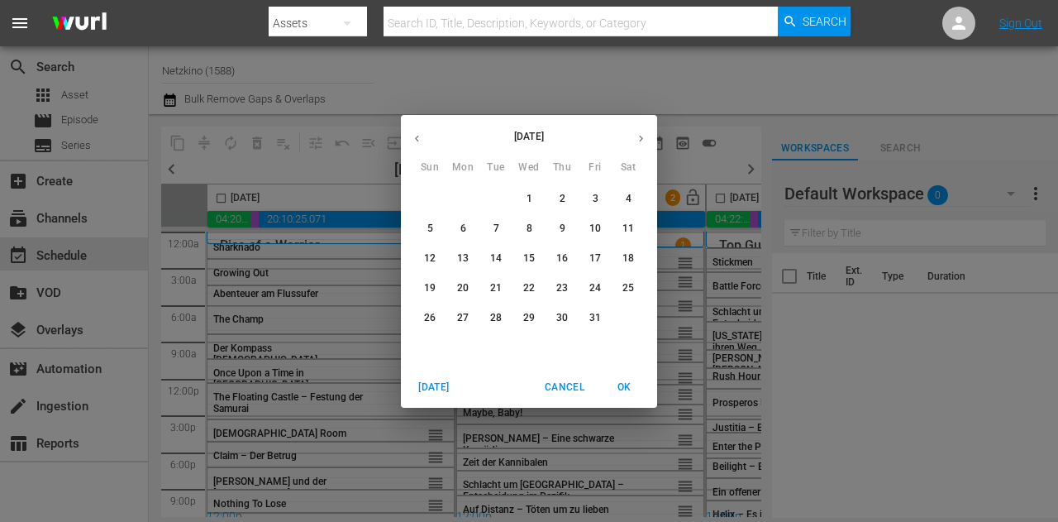
click at [642, 136] on icon "button" at bounding box center [641, 138] width 12 height 12
click at [538, 136] on p "February 2025" at bounding box center [529, 136] width 192 height 15
click at [556, 129] on p "February 2025" at bounding box center [529, 136] width 192 height 15
click at [525, 140] on p "February 2025" at bounding box center [529, 136] width 192 height 15
click at [437, 391] on span "[DATE]" at bounding box center [434, 387] width 40 height 17
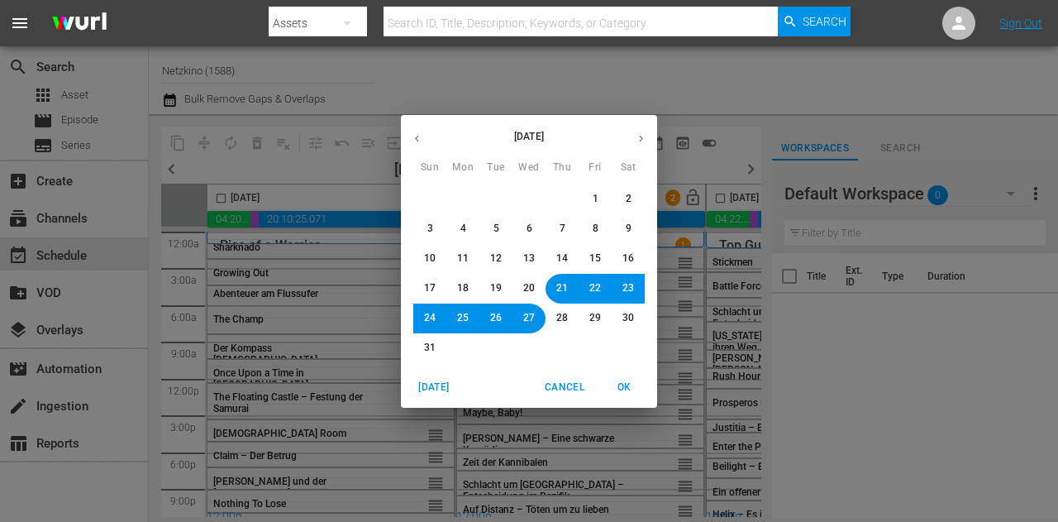
drag, startPoint x: 625, startPoint y: 384, endPoint x: 602, endPoint y: 333, distance: 56.2
click at [625, 384] on span "OK" at bounding box center [624, 387] width 40 height 17
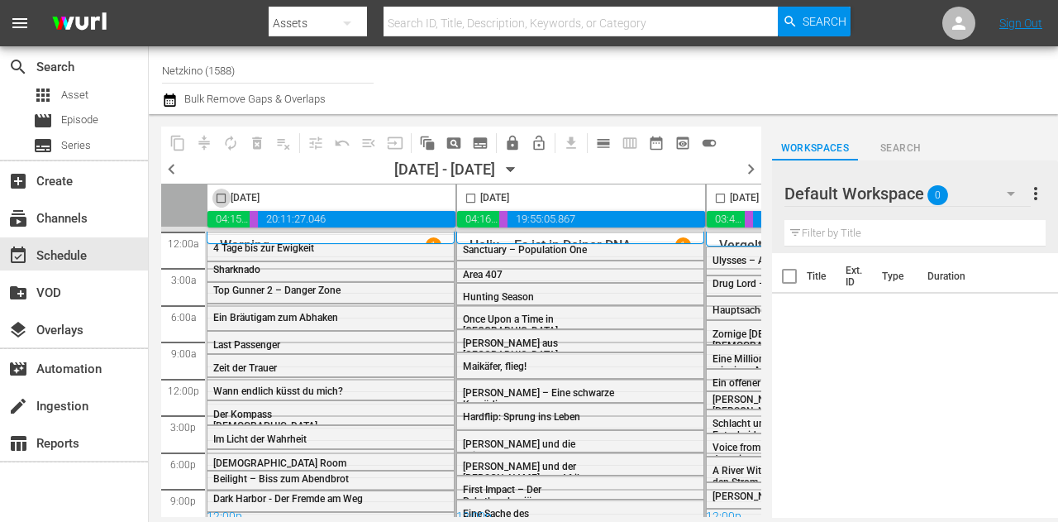
drag, startPoint x: 227, startPoint y: 201, endPoint x: 235, endPoint y: 199, distance: 8.4
click at [227, 201] on input "checkbox" at bounding box center [221, 201] width 19 height 19
click at [223, 200] on input "checkbox" at bounding box center [221, 201] width 19 height 19
checkbox input "false"
click at [998, 190] on button "button" at bounding box center [1011, 194] width 40 height 40
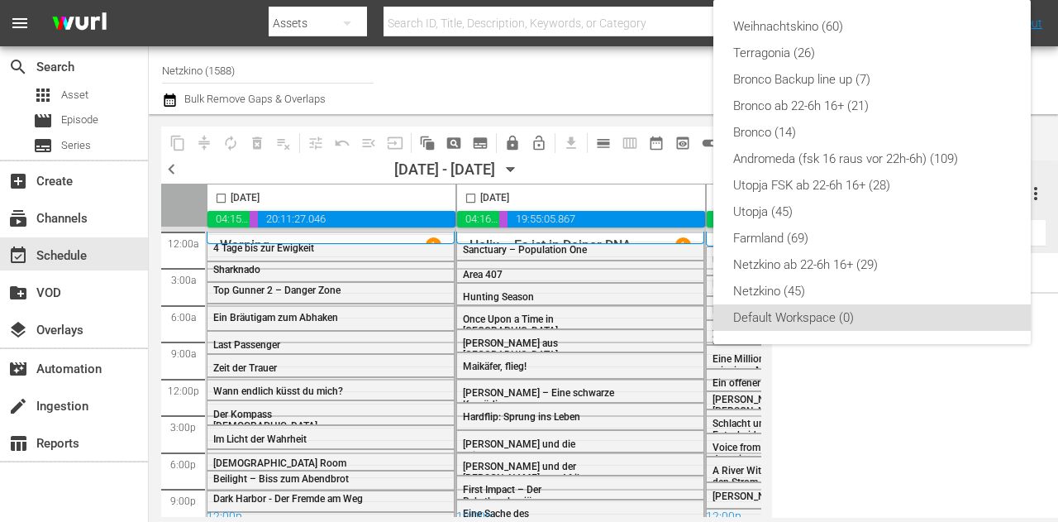
click at [663, 67] on div "Weihnachtskino (60) Terragonia (26) Bronco Backup line up (7) Bronco ab 22-6h 1…" at bounding box center [529, 261] width 1058 height 522
